Goal: Transaction & Acquisition: Purchase product/service

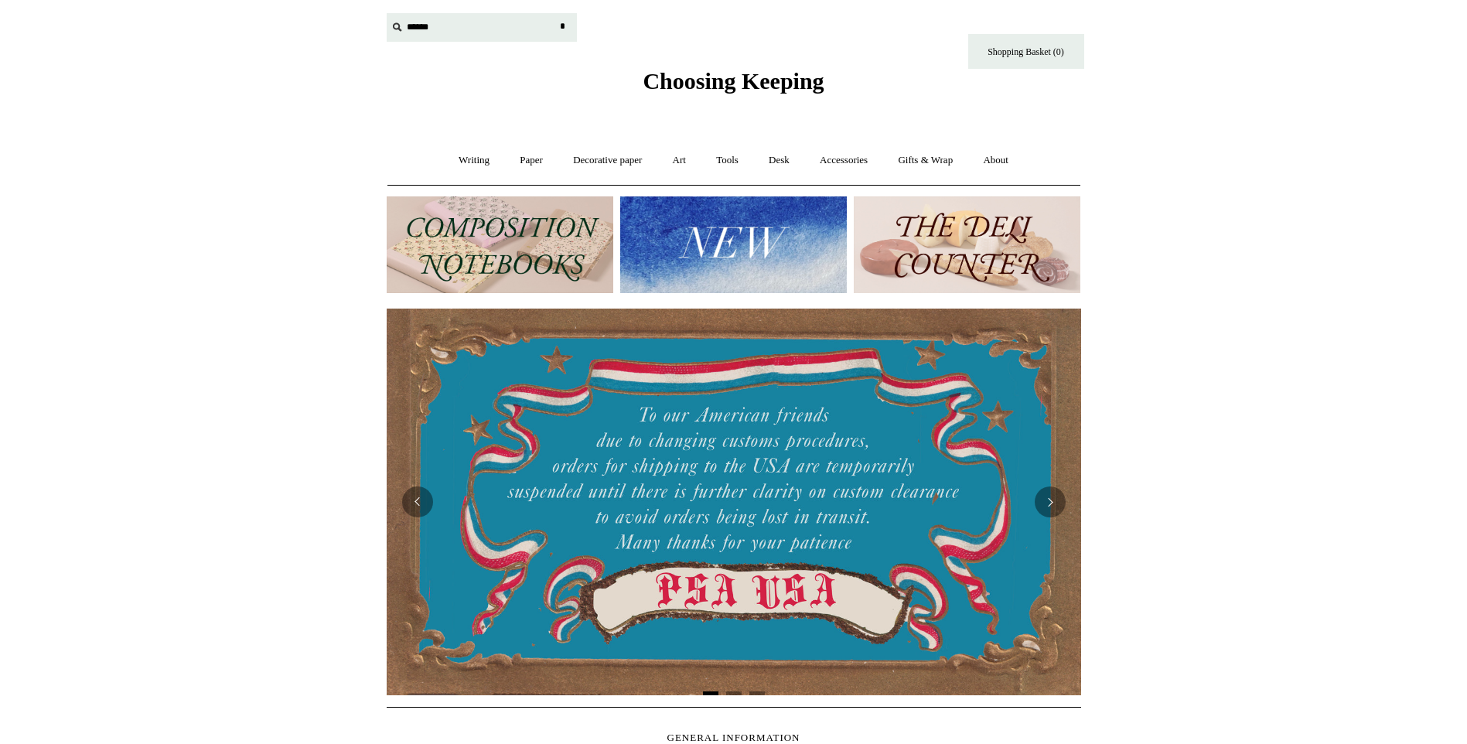
click at [417, 22] on input "text" at bounding box center [482, 27] width 190 height 29
type input "****"
click at [555, 13] on input "*" at bounding box center [562, 26] width 15 height 27
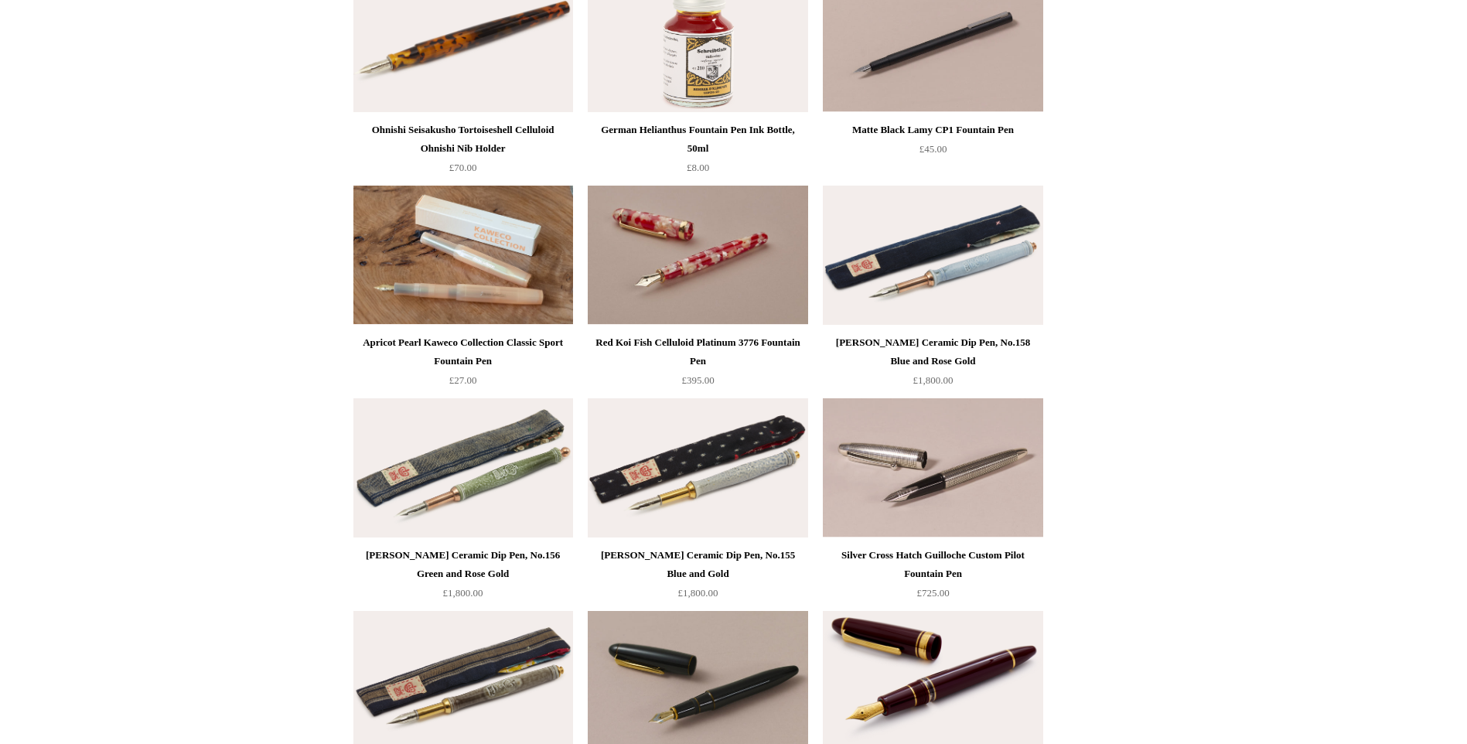
scroll to position [928, 0]
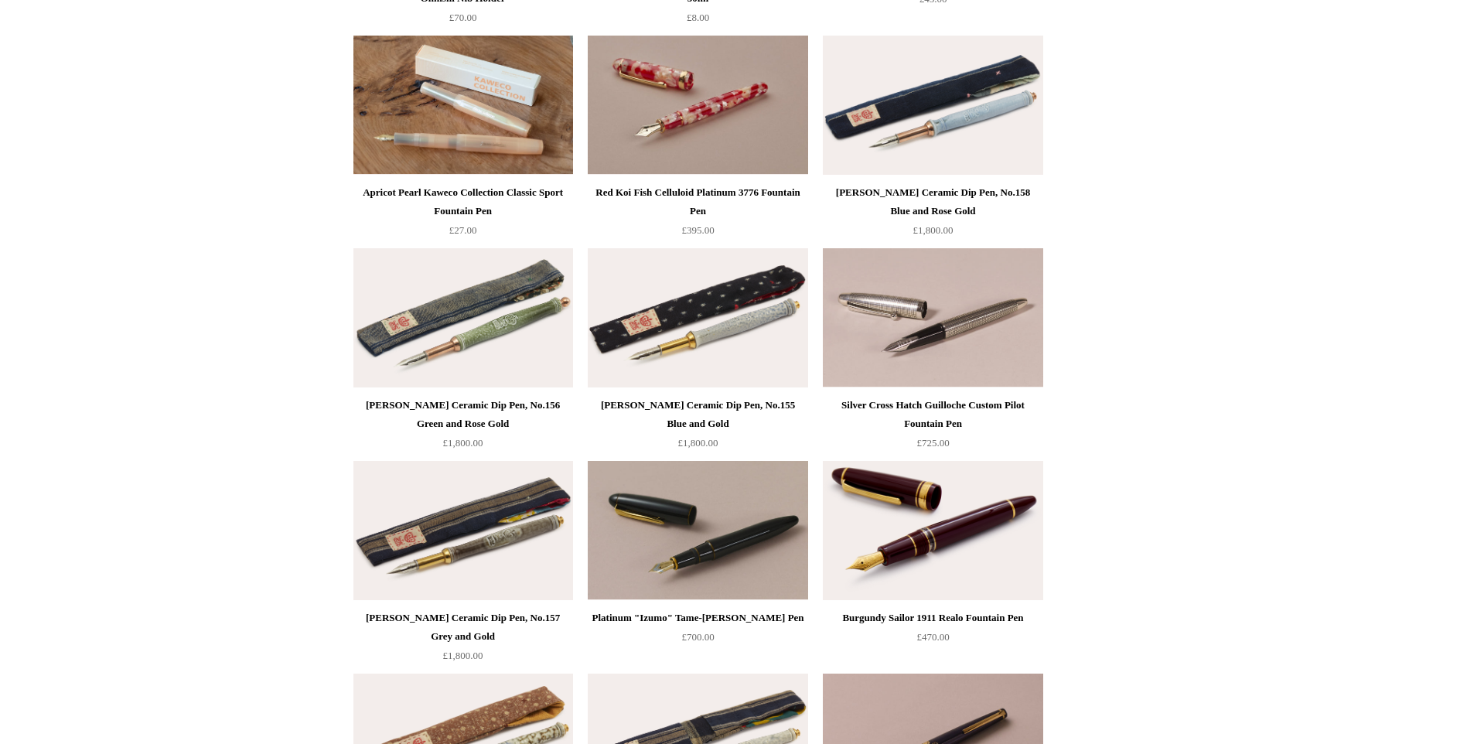
click at [499, 344] on img at bounding box center [463, 317] width 220 height 139
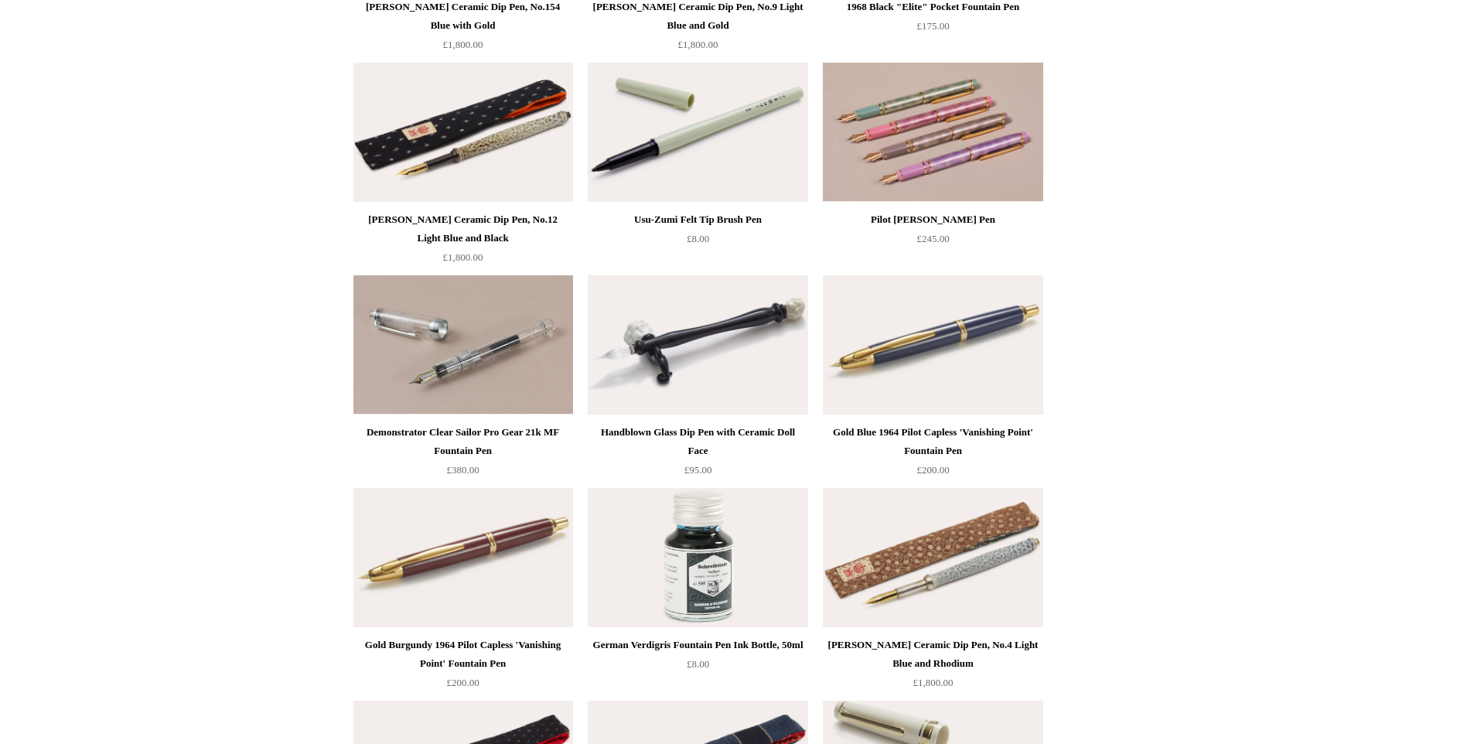
scroll to position [1778, 0]
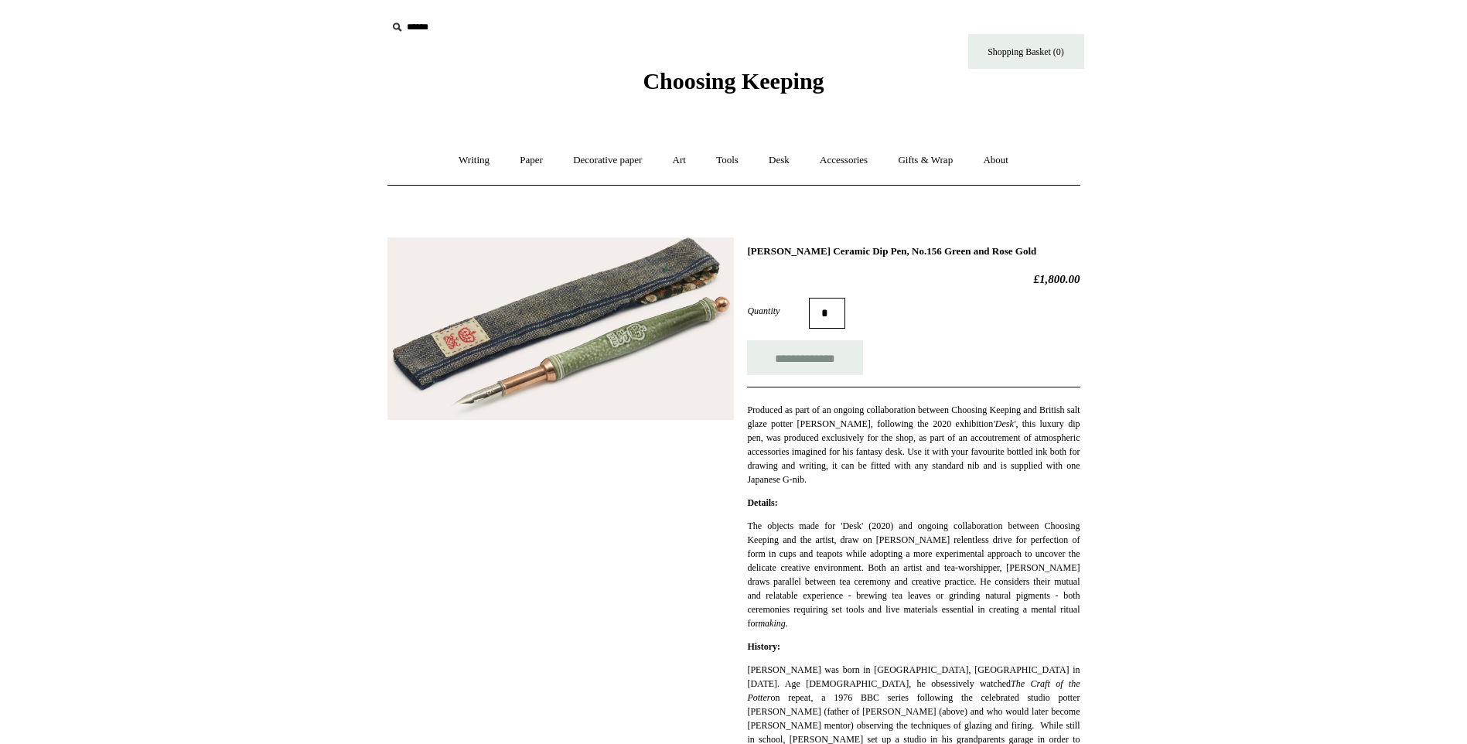
drag, startPoint x: 1028, startPoint y: 283, endPoint x: 1090, endPoint y: 281, distance: 62.7
click at [648, 390] on img at bounding box center [560, 328] width 346 height 183
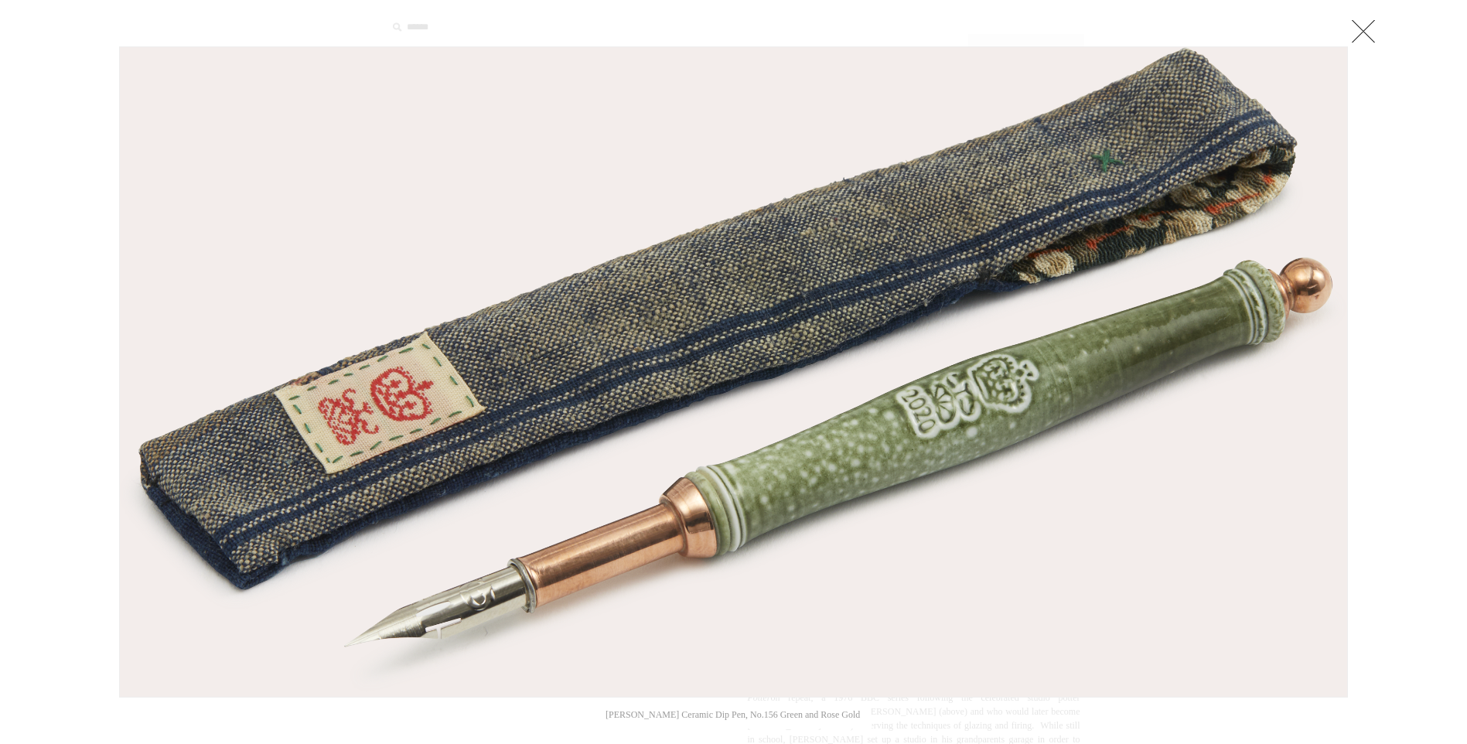
click at [1372, 37] on link at bounding box center [1363, 30] width 31 height 31
